Goal: Find specific page/section: Find specific page/section

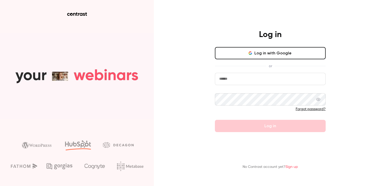
click at [270, 48] on button "Log in with Google" at bounding box center [270, 53] width 111 height 12
